Goal: Task Accomplishment & Management: Complete application form

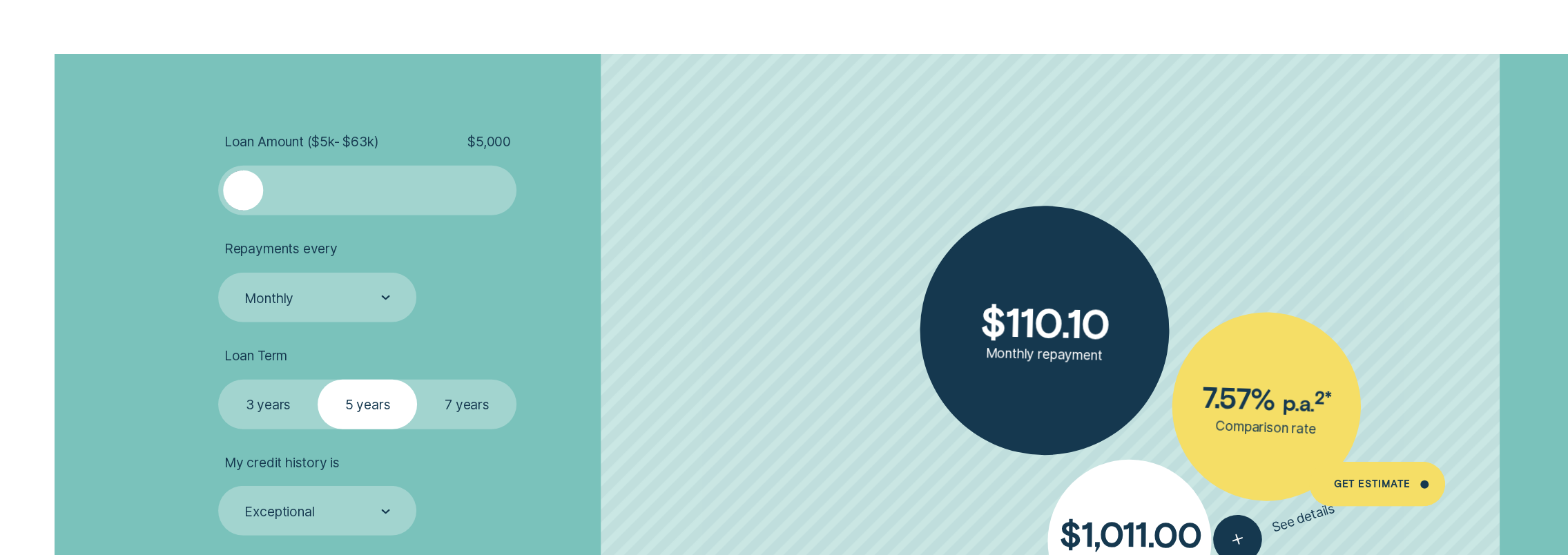
scroll to position [3383, 0]
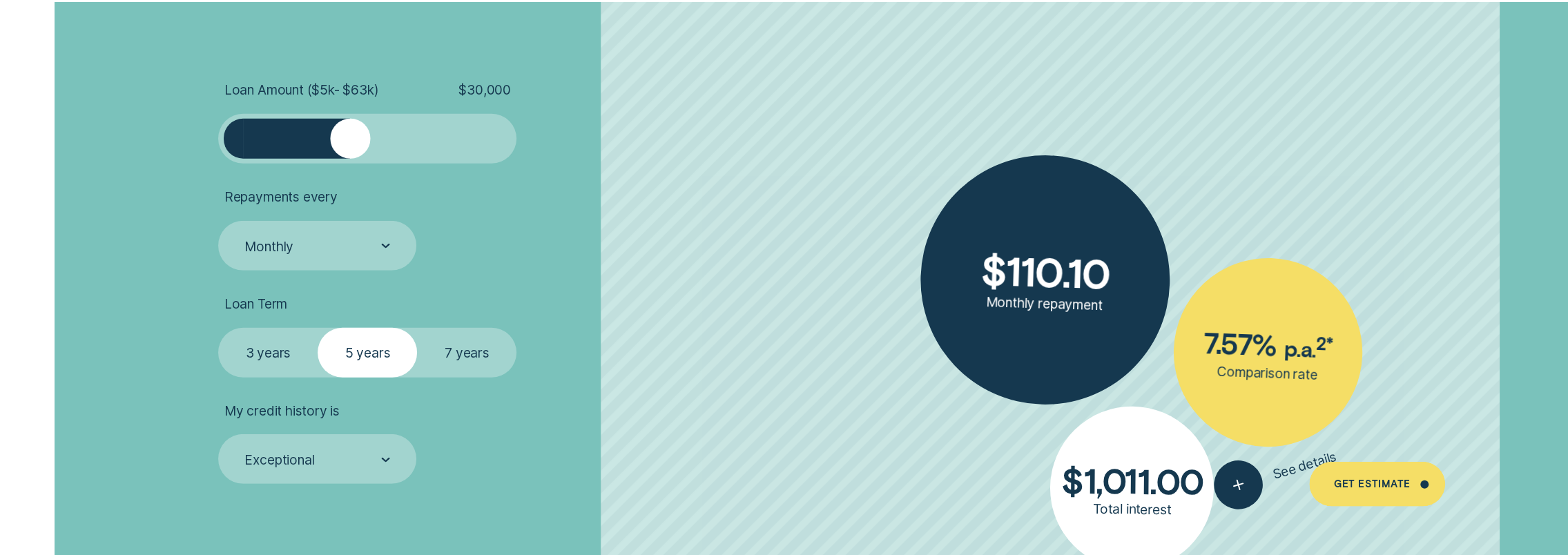
drag, startPoint x: 256, startPoint y: 134, endPoint x: 352, endPoint y: 137, distance: 96.0
click at [352, 137] on div at bounding box center [351, 138] width 40 height 40
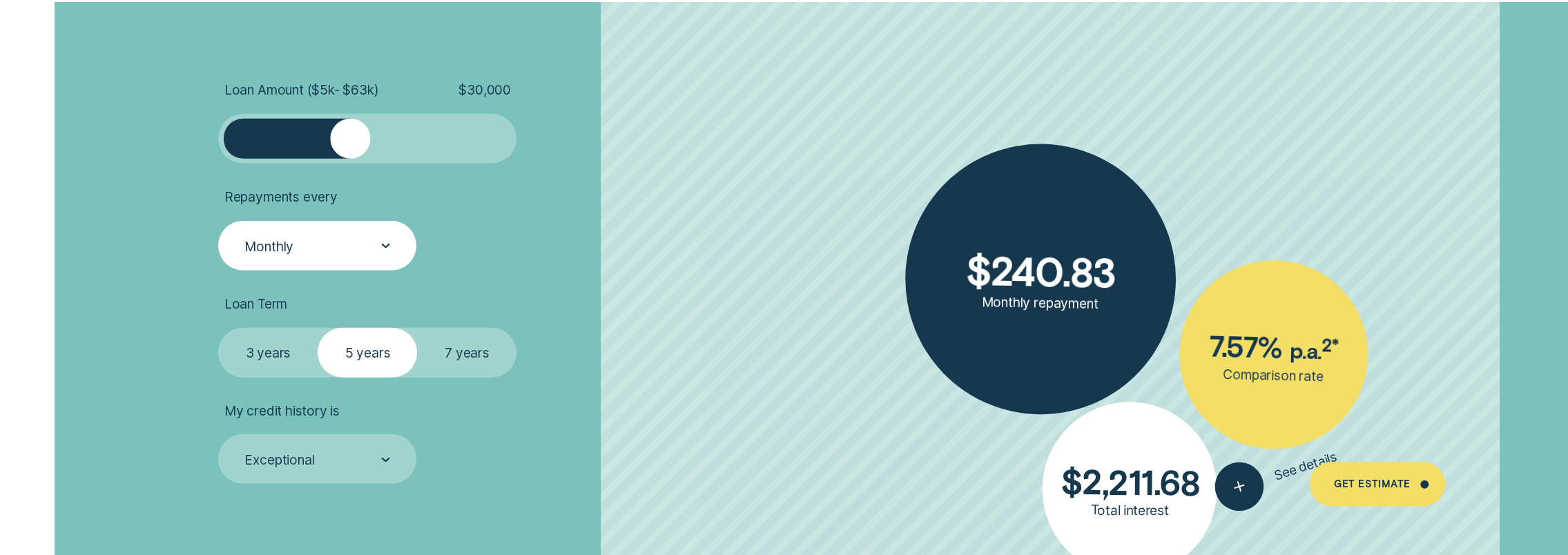
click at [356, 245] on div "Monthly" at bounding box center [317, 246] width 147 height 18
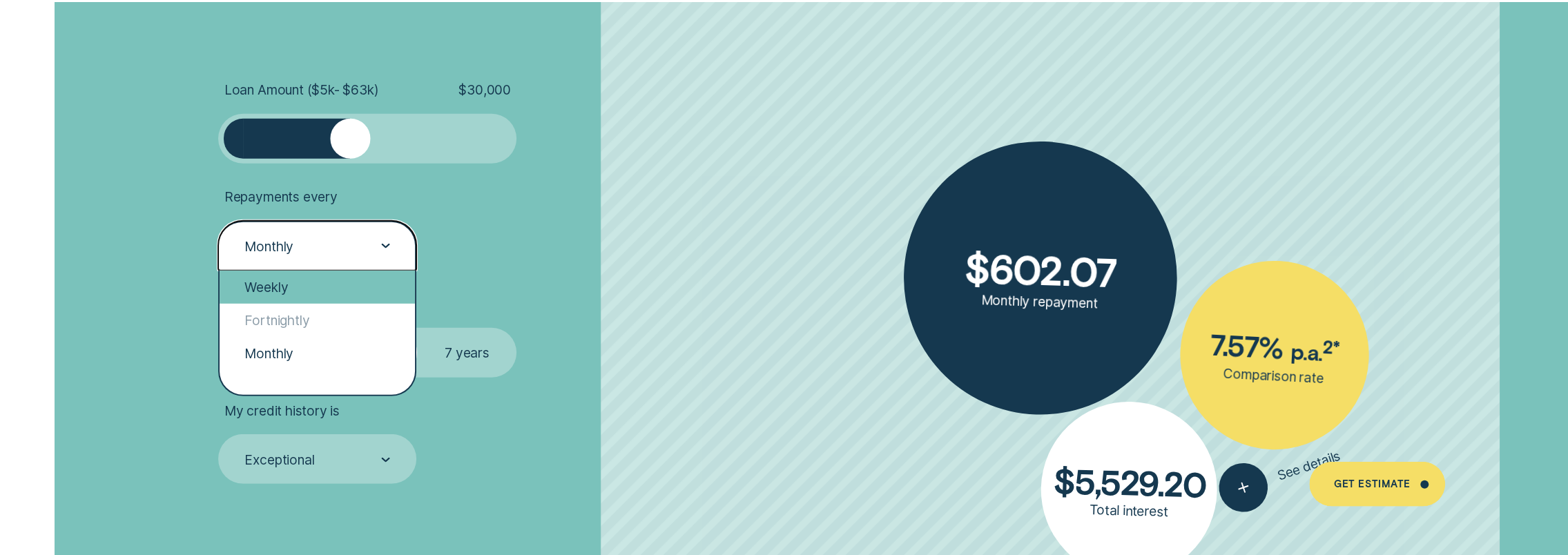
click at [325, 285] on div "Weekly" at bounding box center [317, 287] width 196 height 33
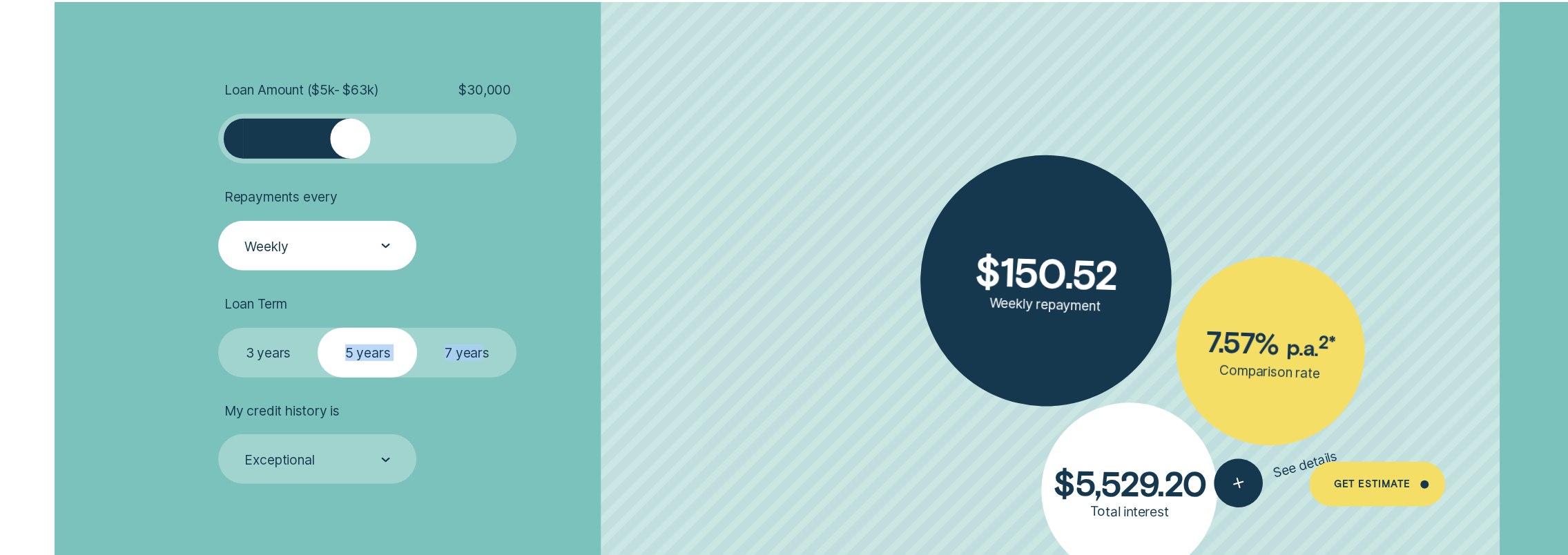
drag, startPoint x: 348, startPoint y: 355, endPoint x: 480, endPoint y: 346, distance: 132.3
click at [480, 346] on fieldset "Select Loan Term 3 years 5 years 7 years" at bounding box center [367, 352] width 298 height 50
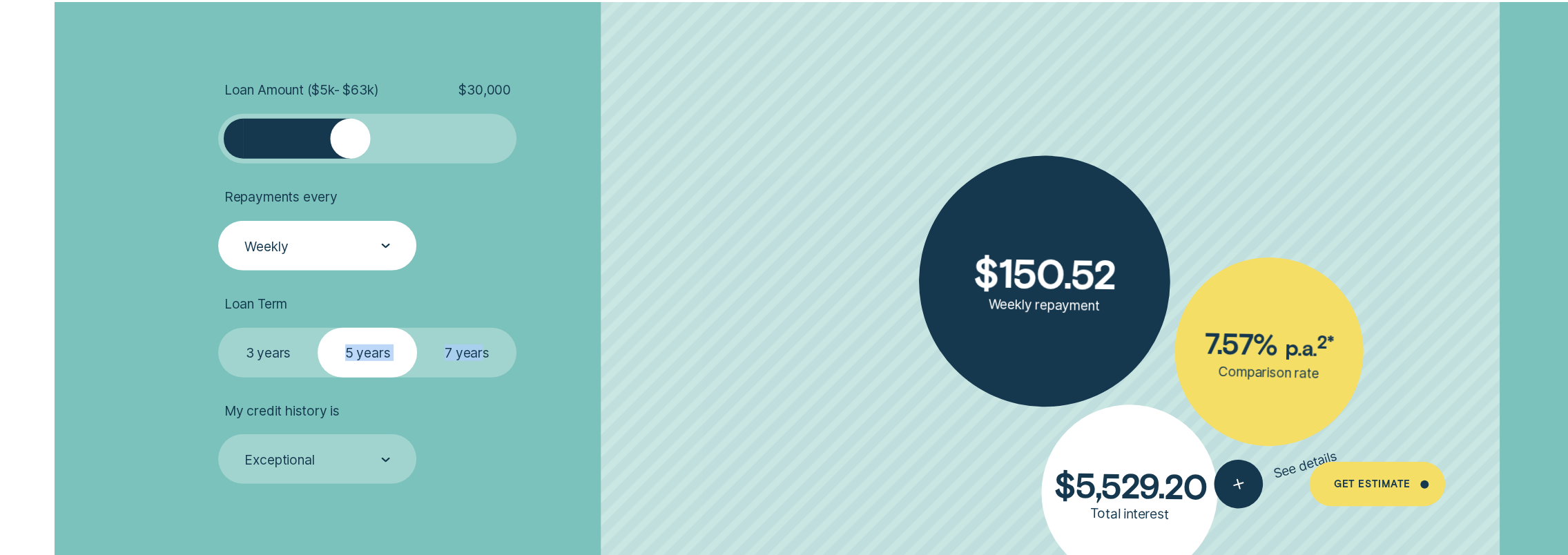
drag, startPoint x: 480, startPoint y: 346, endPoint x: 394, endPoint y: 361, distance: 87.3
click at [394, 361] on label "5 years" at bounding box center [367, 352] width 99 height 50
click at [317, 328] on input "5 years" at bounding box center [317, 328] width 0 height 0
click at [480, 352] on label "7 years" at bounding box center [466, 352] width 99 height 50
click at [417, 328] on input "7 years" at bounding box center [417, 328] width 0 height 0
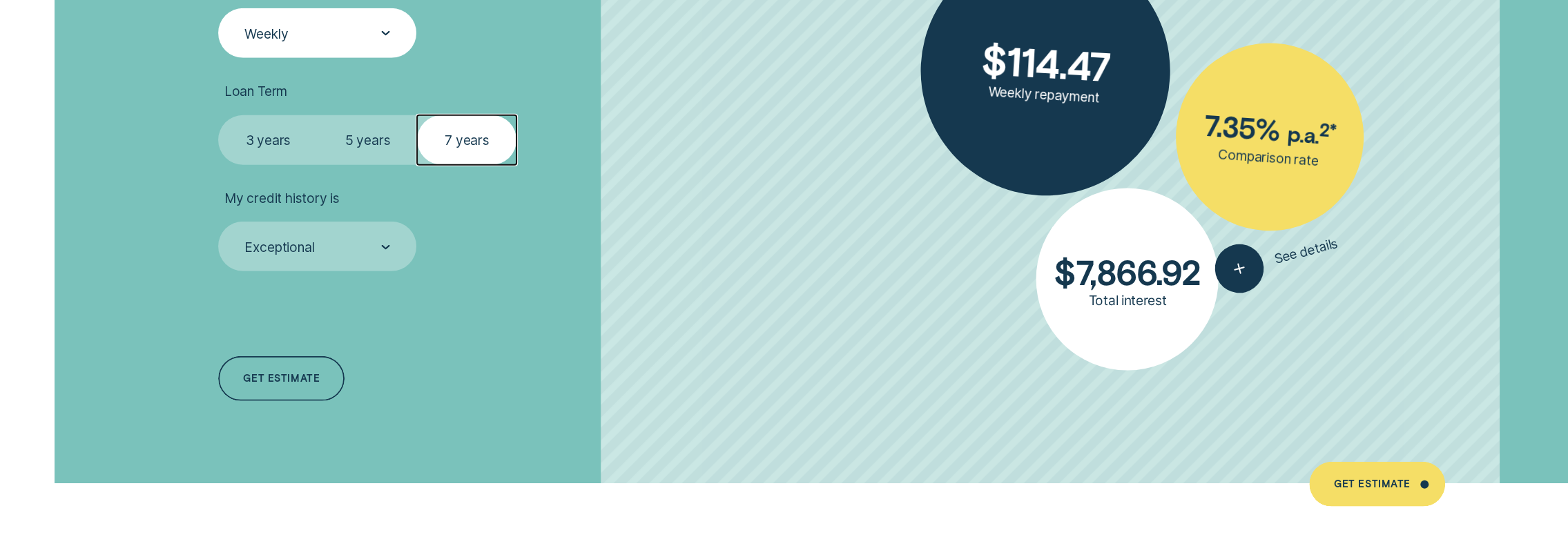
scroll to position [3728, 0]
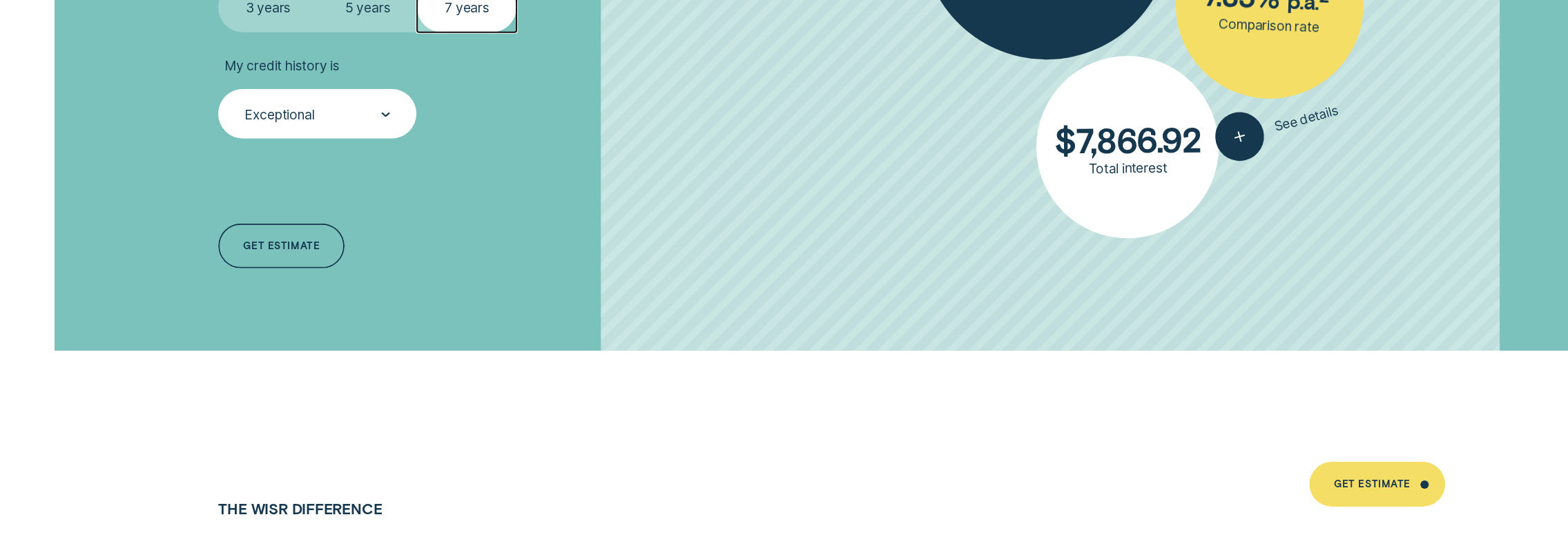
click at [302, 115] on div "Exceptional" at bounding box center [279, 115] width 70 height 17
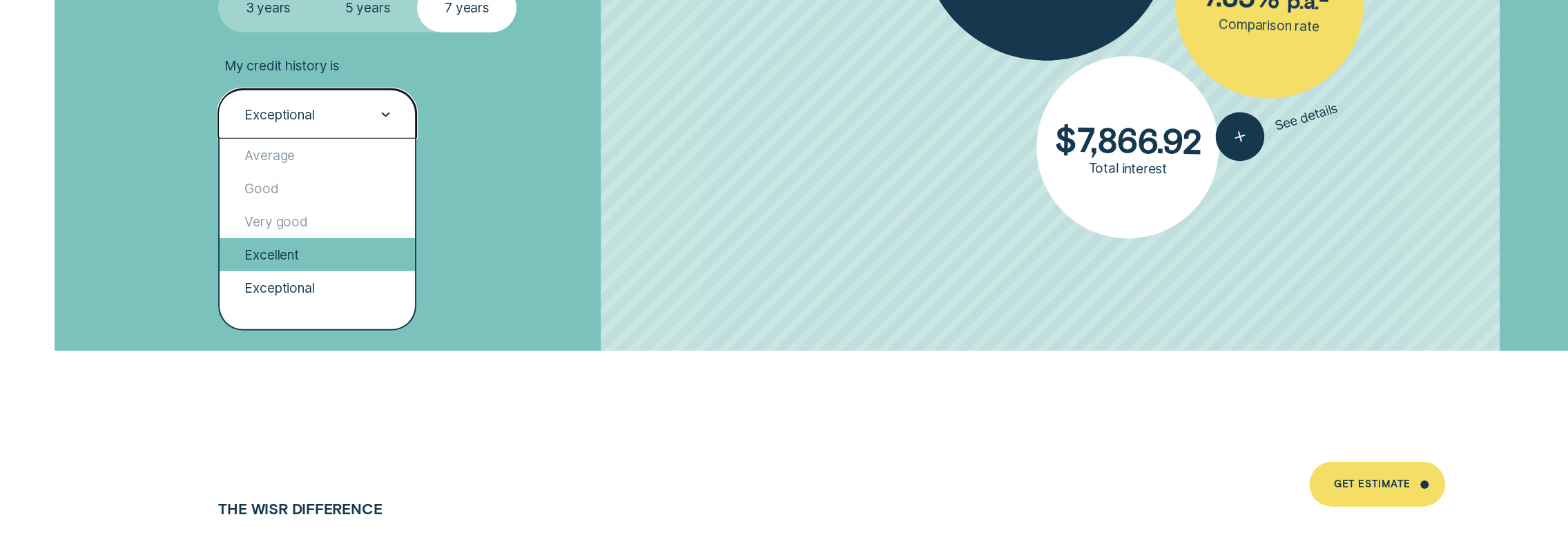
click at [300, 252] on div "Excellent" at bounding box center [317, 255] width 196 height 33
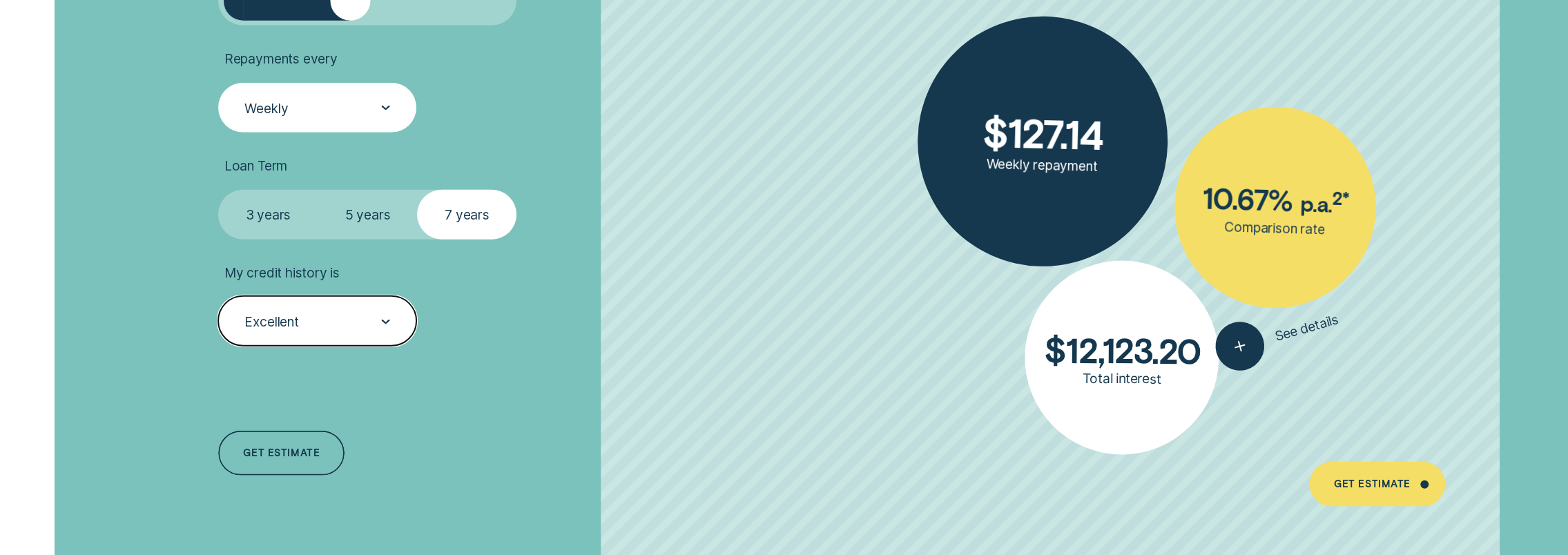
scroll to position [3521, 0]
